Goal: Find specific page/section: Find specific page/section

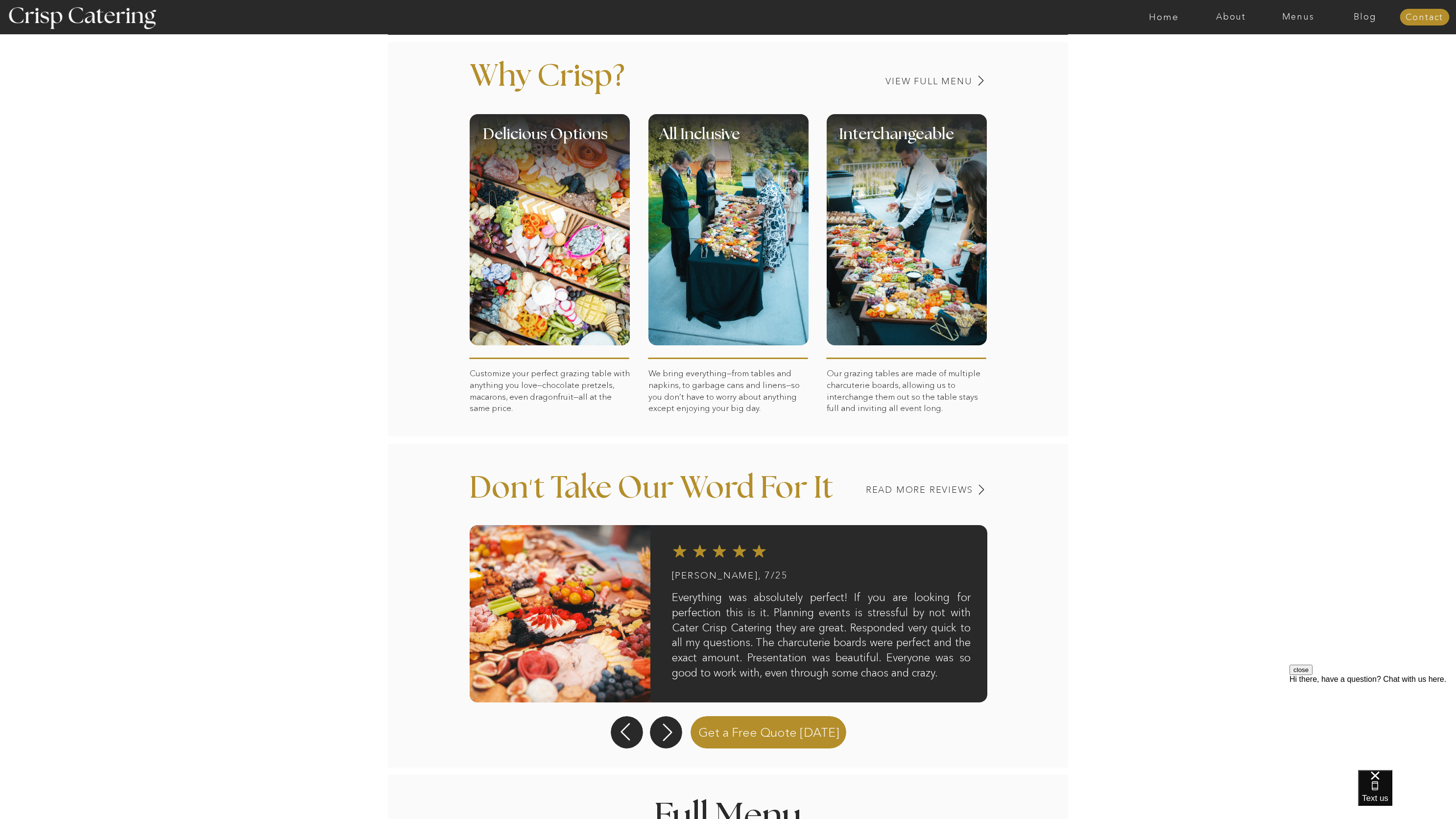
scroll to position [375, 0]
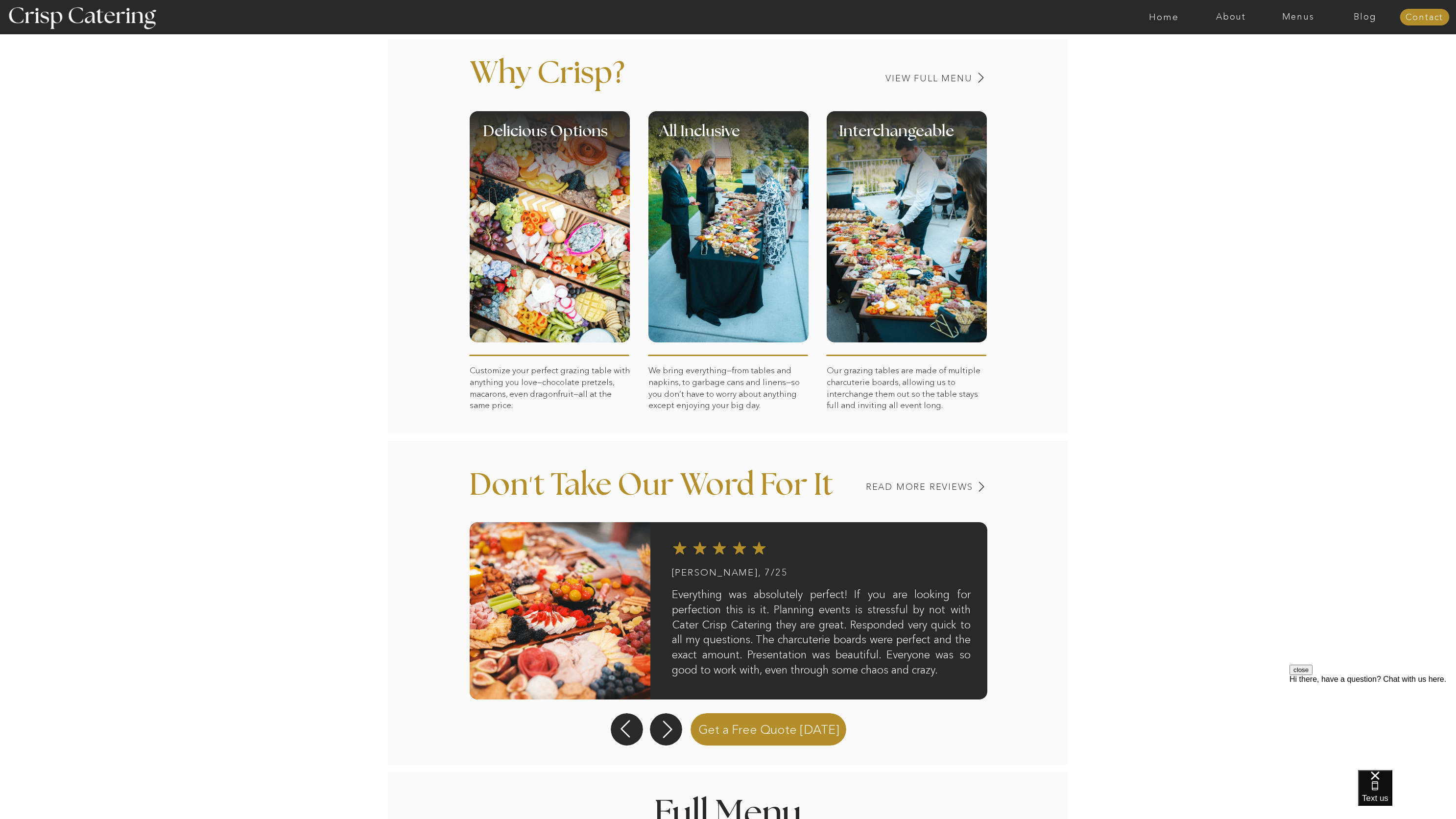
click at [663, 715] on div at bounding box center [666, 730] width 32 height 32
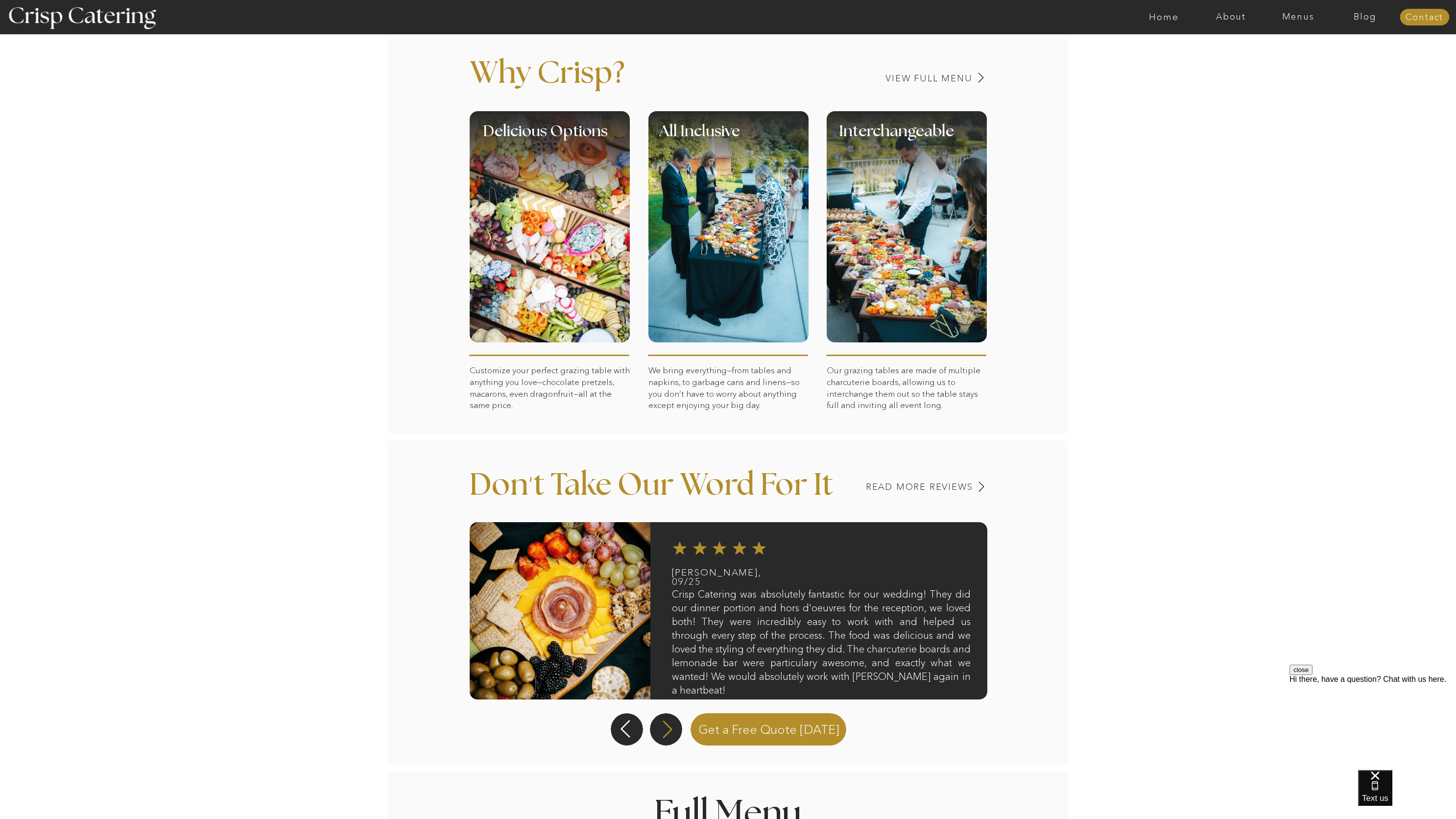
click at [665, 733] on icon at bounding box center [667, 729] width 23 height 20
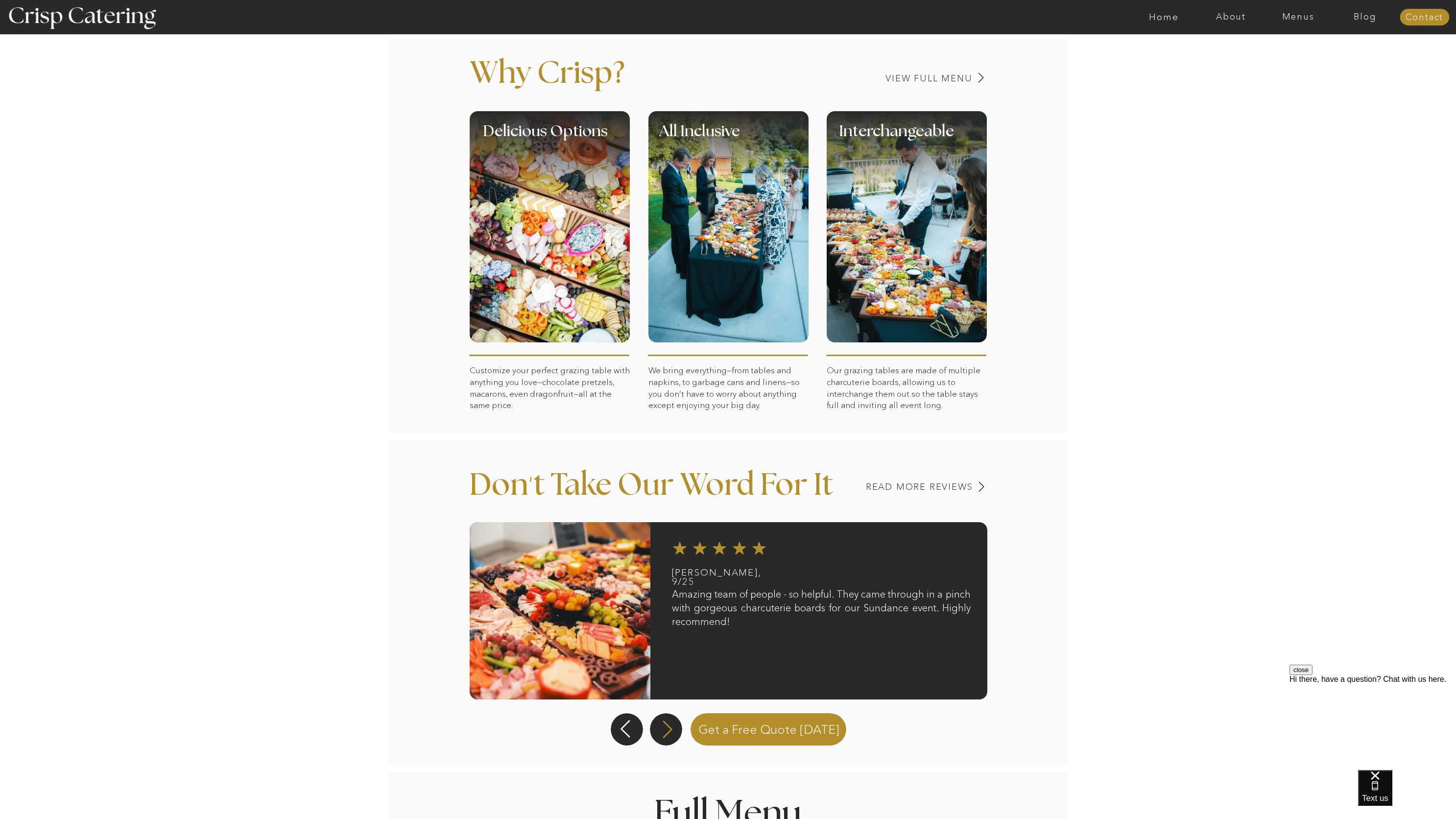
click at [658, 733] on icon at bounding box center [667, 729] width 23 height 20
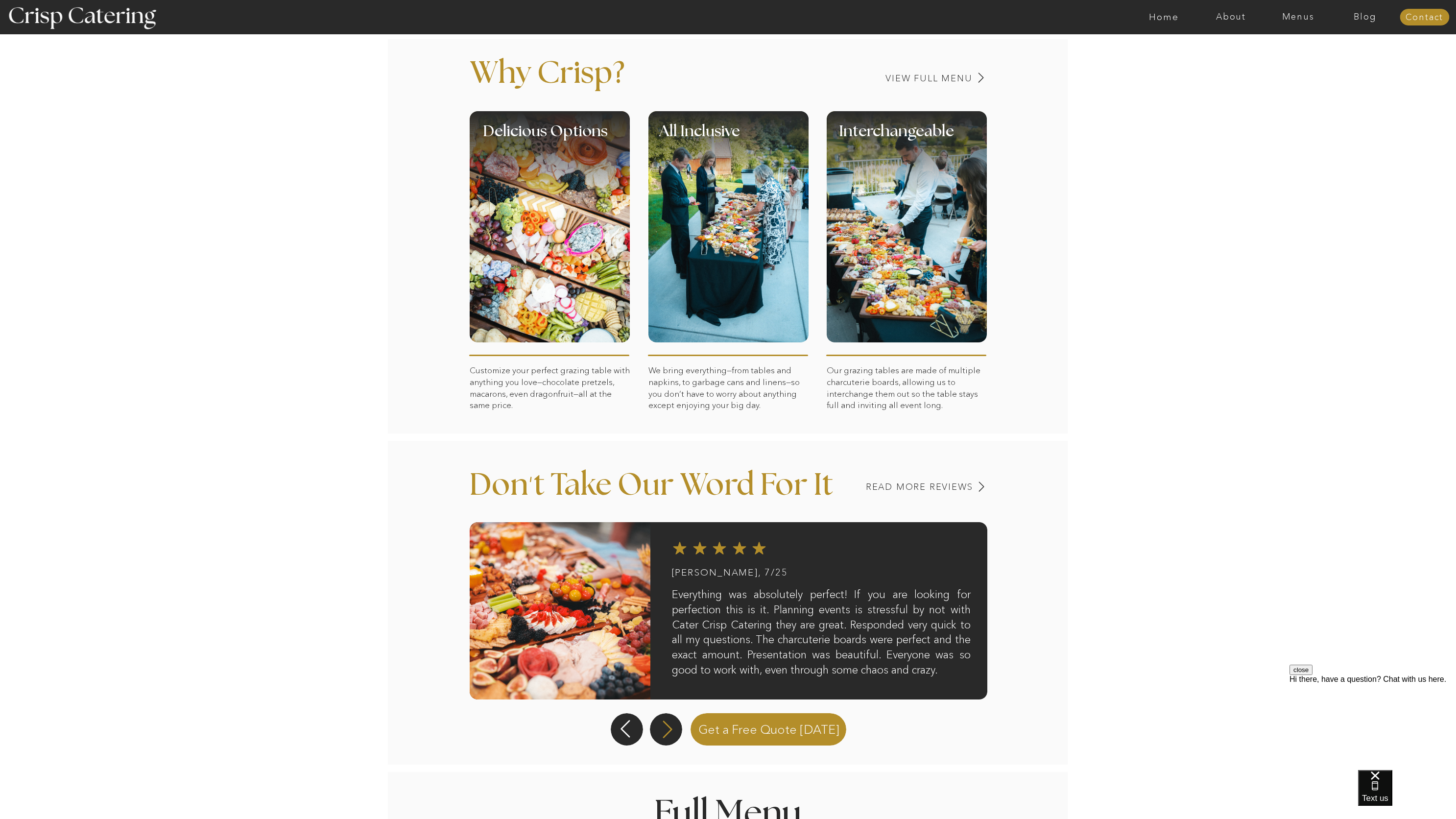
click at [660, 731] on icon at bounding box center [667, 729] width 23 height 20
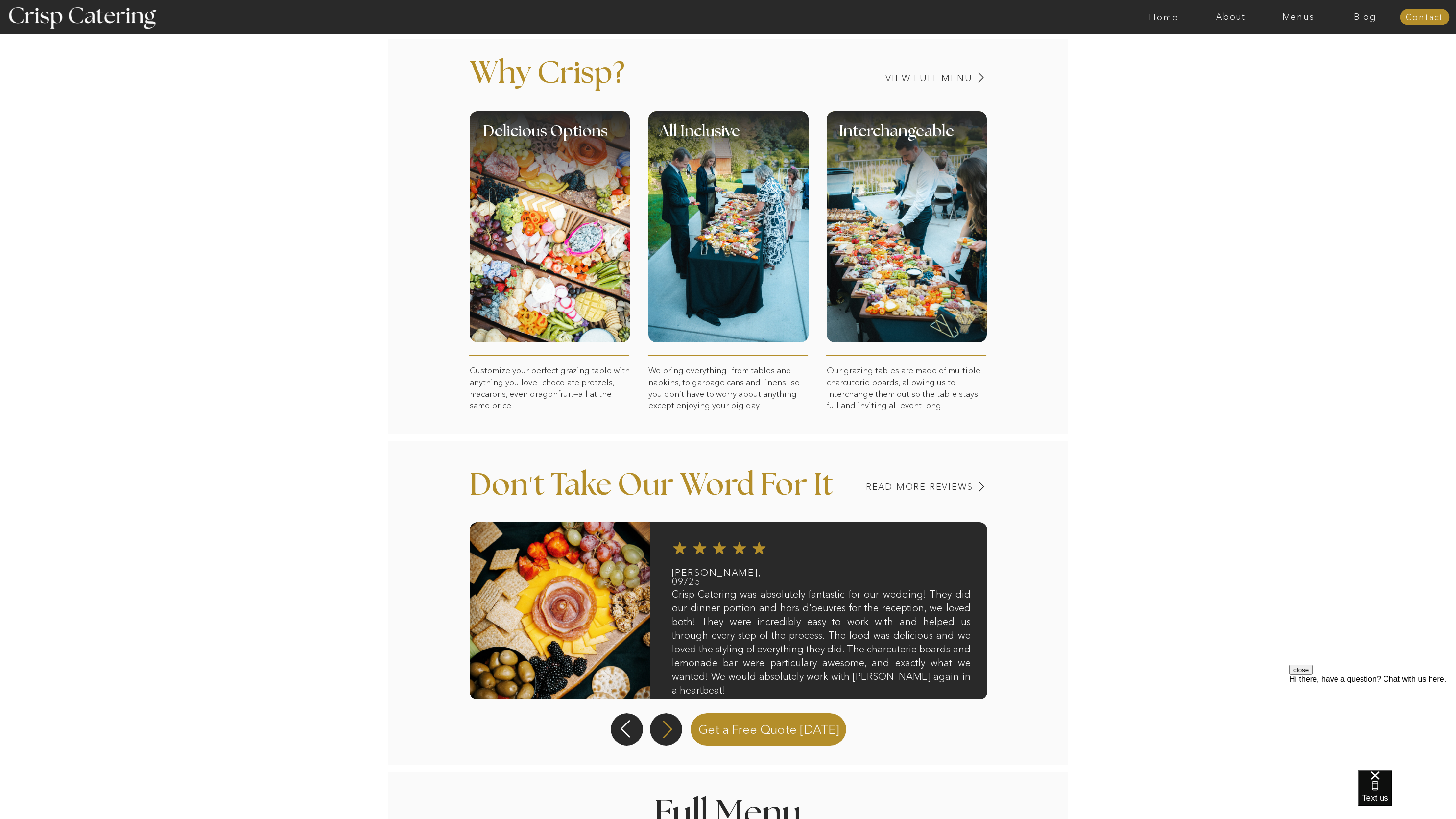
click at [660, 731] on icon at bounding box center [667, 729] width 23 height 20
click at [663, 730] on icon at bounding box center [667, 729] width 23 height 20
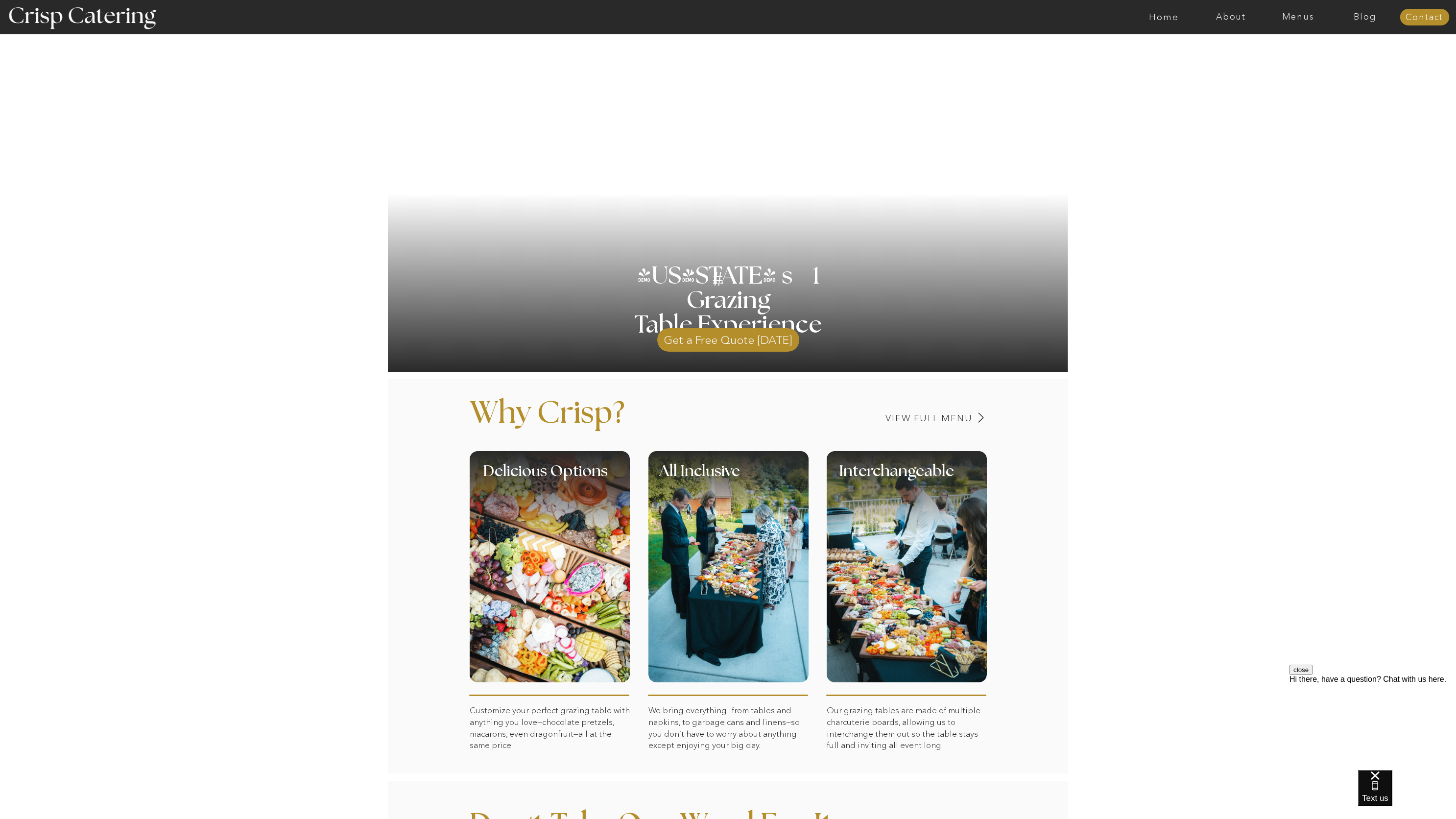
scroll to position [0, 0]
